Goal: Check status: Check status

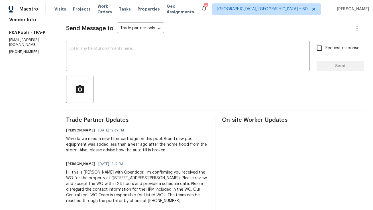
scroll to position [86, 0]
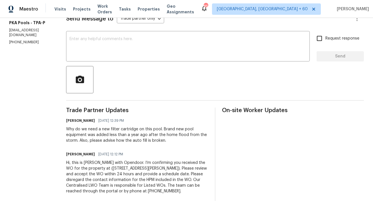
click at [51, 148] on div "All work orders 7422 Yachtsman Dr Hudson, FL 34667 OD Select Home Home details …" at bounding box center [186, 71] width 373 height 278
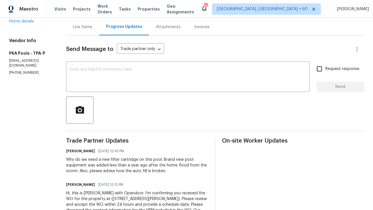
scroll to position [0, 0]
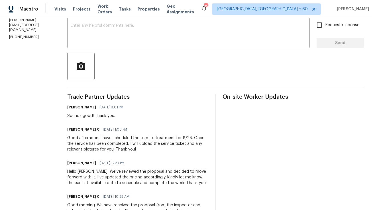
scroll to position [100, 0]
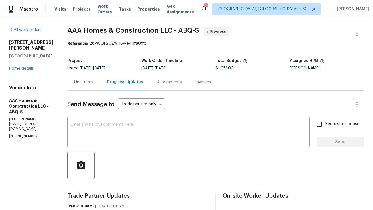
scroll to position [106, 0]
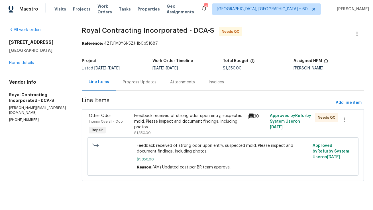
click at [127, 81] on div "Progress Updates" at bounding box center [140, 82] width 34 height 6
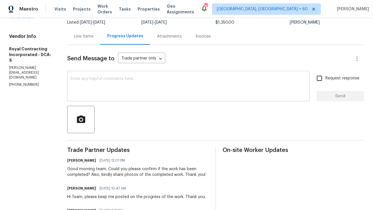
scroll to position [45, 0]
